Goal: Check status: Check status

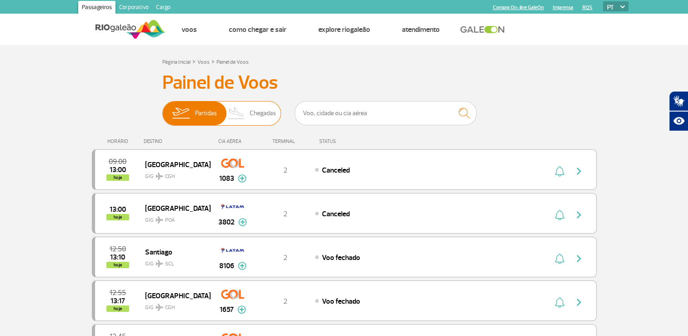
click at [201, 114] on span "Partidas" at bounding box center [206, 113] width 22 height 24
click at [162, 109] on input "Partidas Chegadas" at bounding box center [162, 109] width 0 height 0
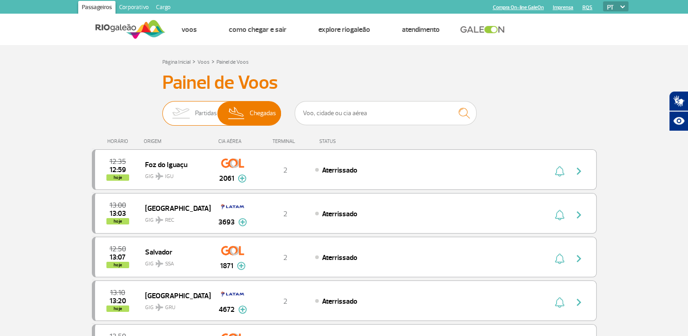
click at [197, 114] on span "Partidas" at bounding box center [206, 113] width 22 height 24
click at [162, 109] on input "Partidas Chegadas" at bounding box center [162, 109] width 0 height 0
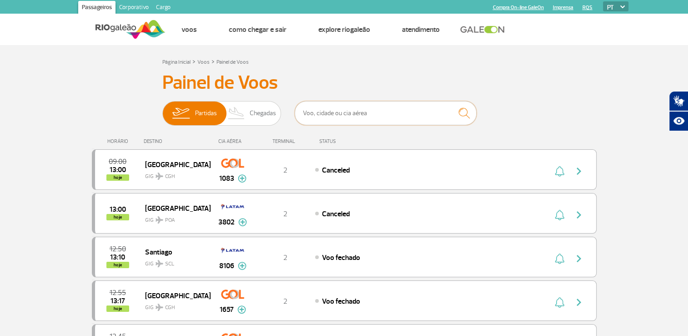
click at [334, 117] on input "text" at bounding box center [386, 113] width 182 height 24
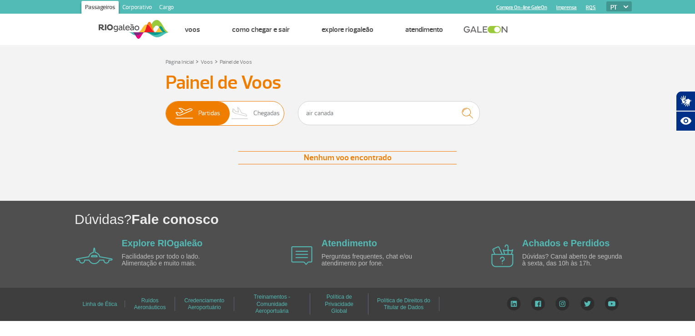
click at [260, 116] on span "Chegadas" at bounding box center [266, 113] width 26 height 24
click at [166, 109] on input "Partidas Chegadas" at bounding box center [166, 109] width 0 height 0
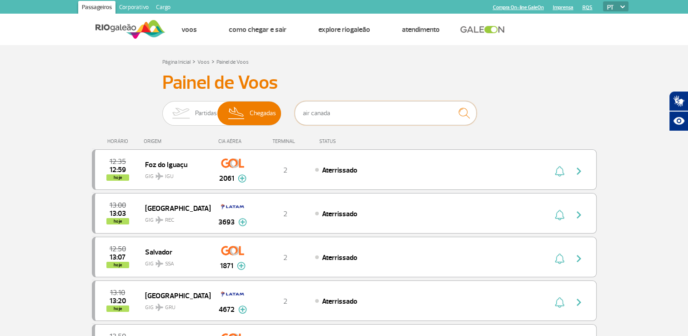
click at [357, 120] on input "air canada" at bounding box center [386, 113] width 182 height 24
click at [466, 114] on img "submit" at bounding box center [464, 113] width 20 height 19
click at [360, 106] on input "air canada" at bounding box center [386, 113] width 182 height 24
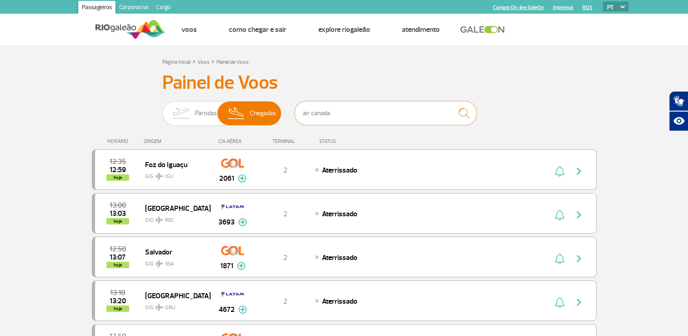
click at [360, 106] on input "air canada" at bounding box center [386, 113] width 182 height 24
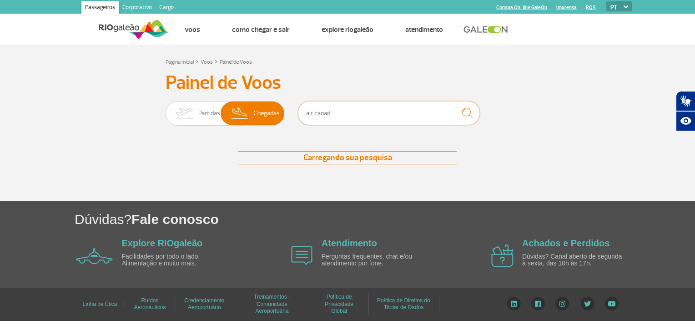
type input "air canada"
